Goal: Navigation & Orientation: Find specific page/section

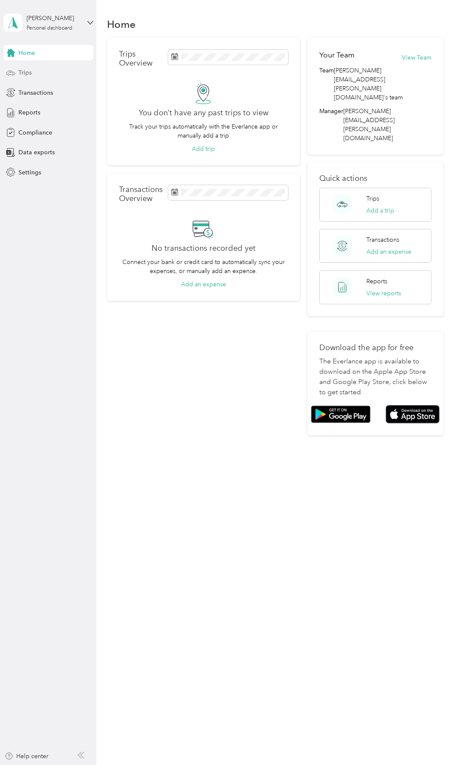
click at [29, 72] on span "Trips" at bounding box center [24, 72] width 13 height 9
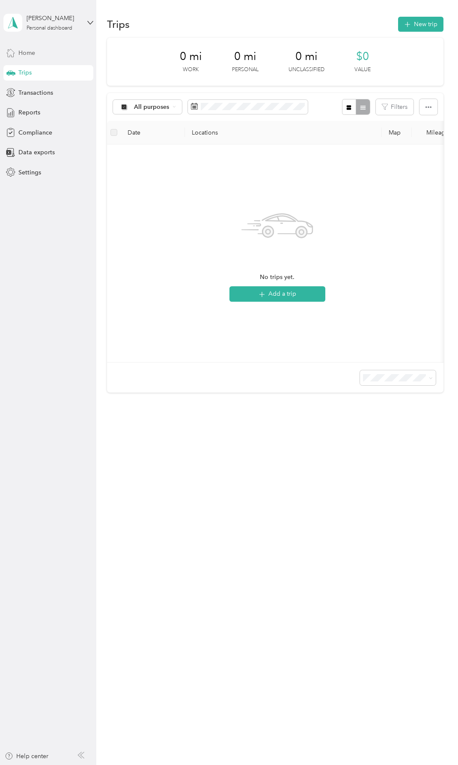
click at [33, 53] on span "Home" at bounding box center [26, 52] width 17 height 9
